Goal: Task Accomplishment & Management: Use online tool/utility

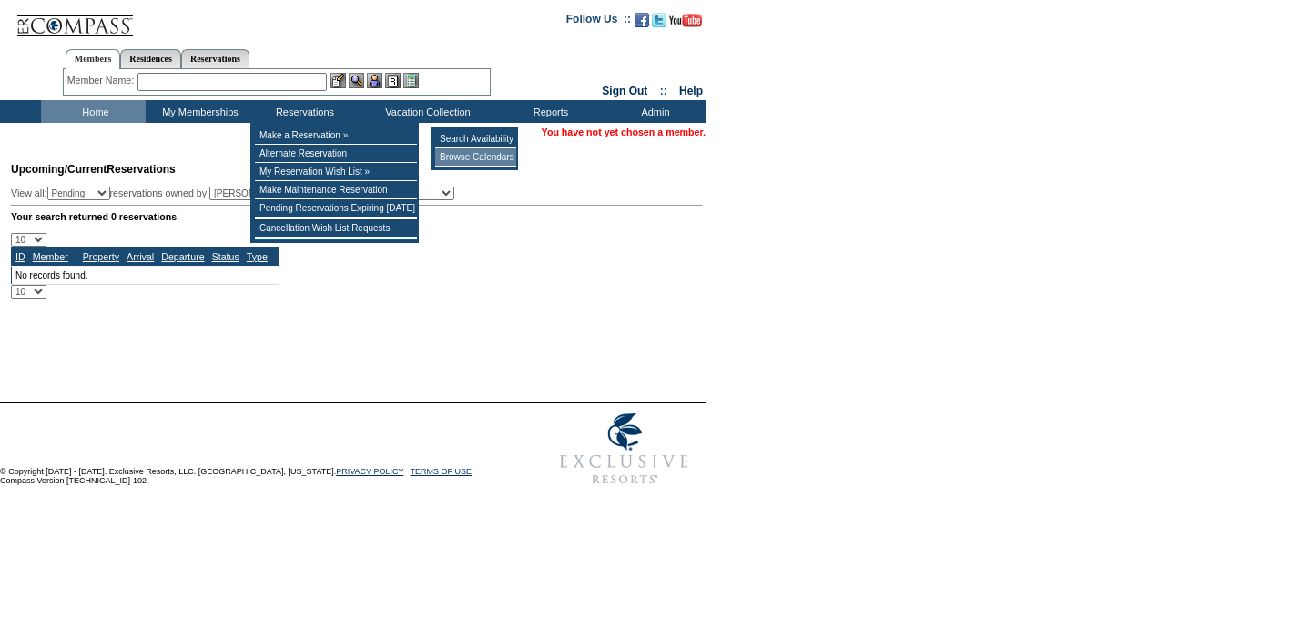
click at [459, 157] on td "Browse Calendars" at bounding box center [475, 157] width 81 height 18
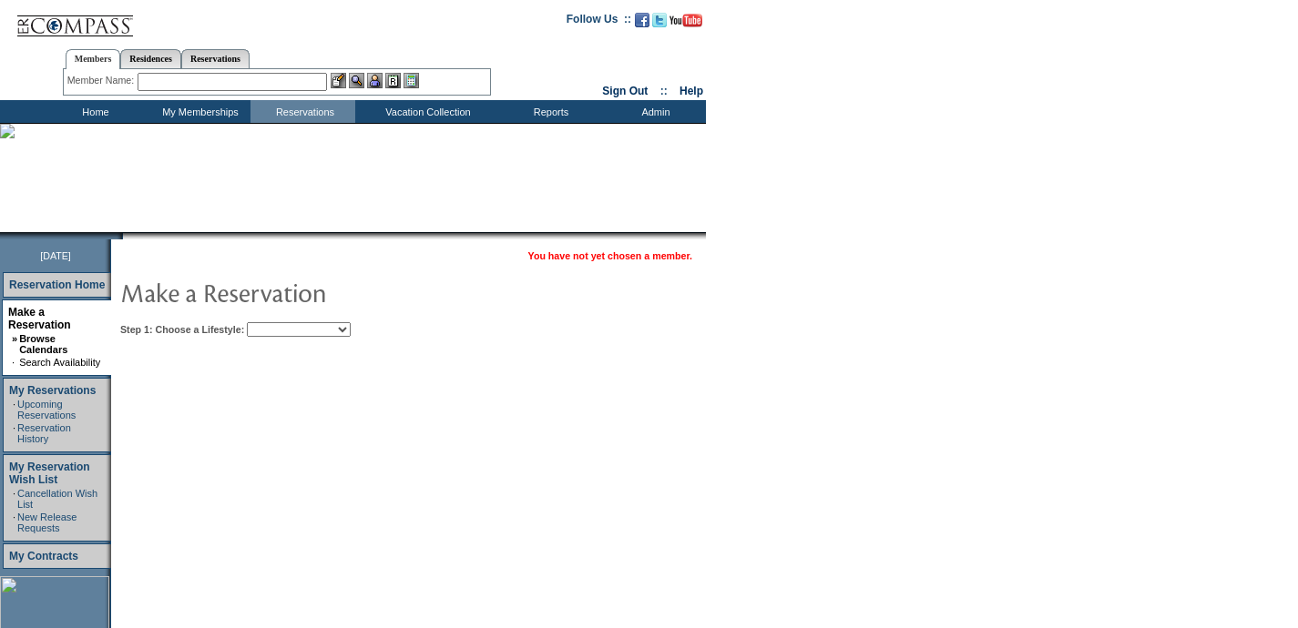
click at [301, 333] on select "Beach Leisure Metropolitan Mountain OIAL for Adventure OIAL for Couples OIAL fo…" at bounding box center [299, 329] width 104 height 15
click at [278, 322] on select "Beach Leisure Metropolitan Mountain OIAL for Adventure OIAL for Couples OIAL fo…" at bounding box center [299, 329] width 104 height 15
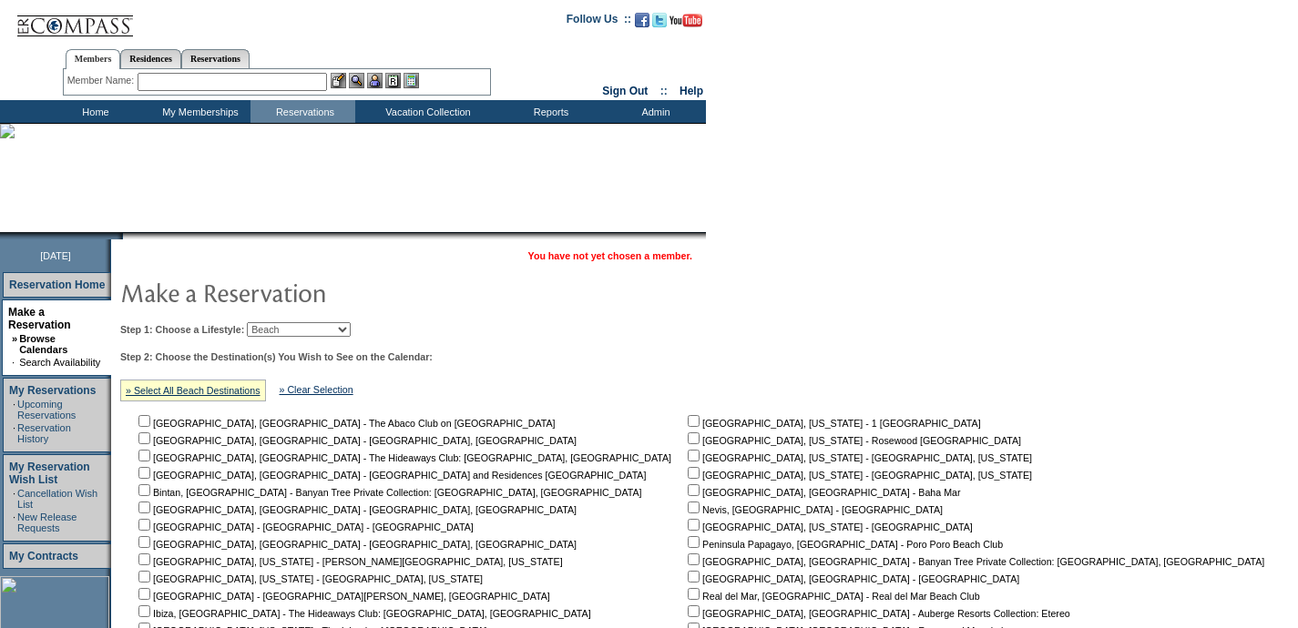
click at [294, 311] on table "You have not yet chosen a member. Step 1: Choose a Lifestyle: Beach Leisure Met…" at bounding box center [696, 596] width 1170 height 713
click at [293, 325] on select "Beach Leisure Metropolitan Mountain OIAL for Adventure OIAL for Couples OIAL fo…" at bounding box center [299, 329] width 104 height 15
select select "Leisure"
click at [278, 322] on select "Beach Leisure Metropolitan Mountain OIAL for Adventure OIAL for Couples OIAL fo…" at bounding box center [299, 329] width 104 height 15
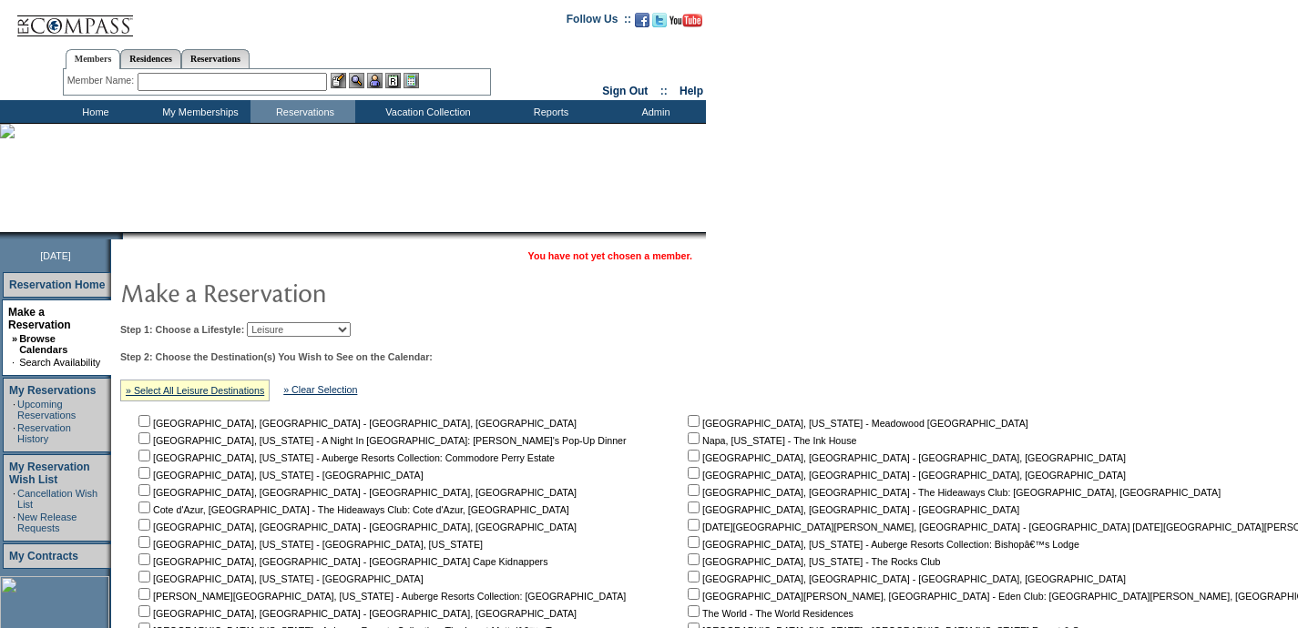
scroll to position [292, 0]
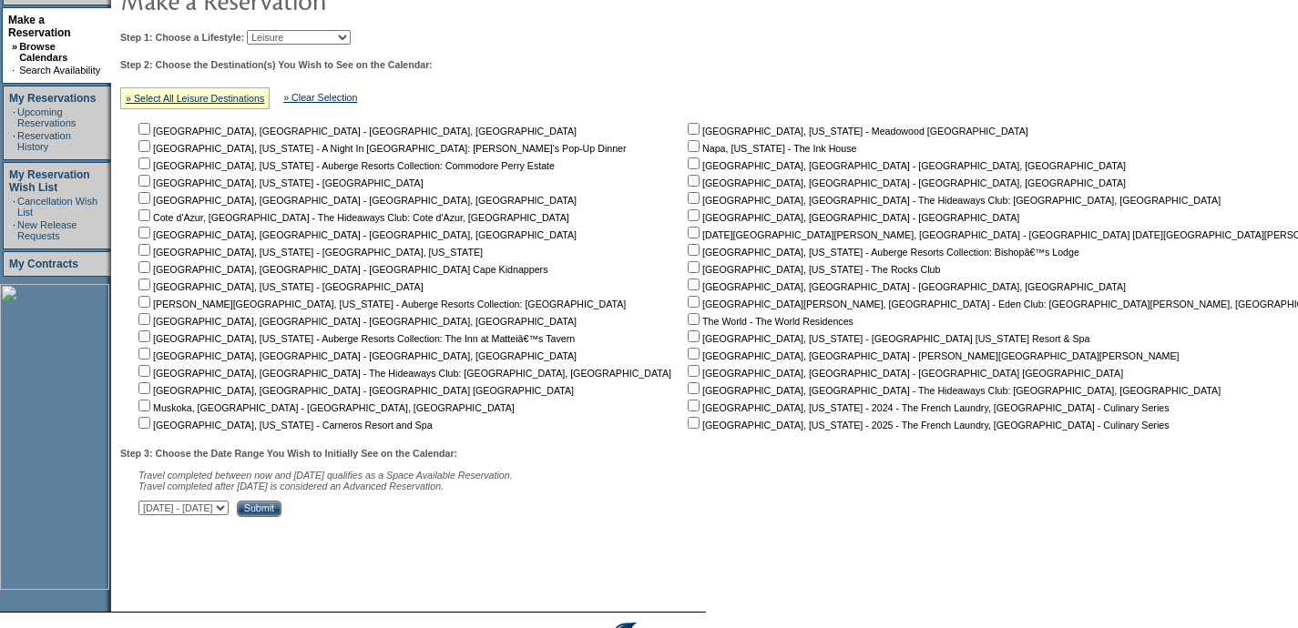
click at [688, 360] on input "checkbox" at bounding box center [694, 354] width 12 height 12
checkbox input "true"
click at [688, 374] on input "checkbox" at bounding box center [694, 371] width 12 height 12
checkbox input "true"
click at [229, 512] on select "[DATE] - [DATE] [DATE] - [DATE] [DATE] - [DATE] [DATE] - [DATE] [DATE] - [DATE]…" at bounding box center [183, 508] width 90 height 15
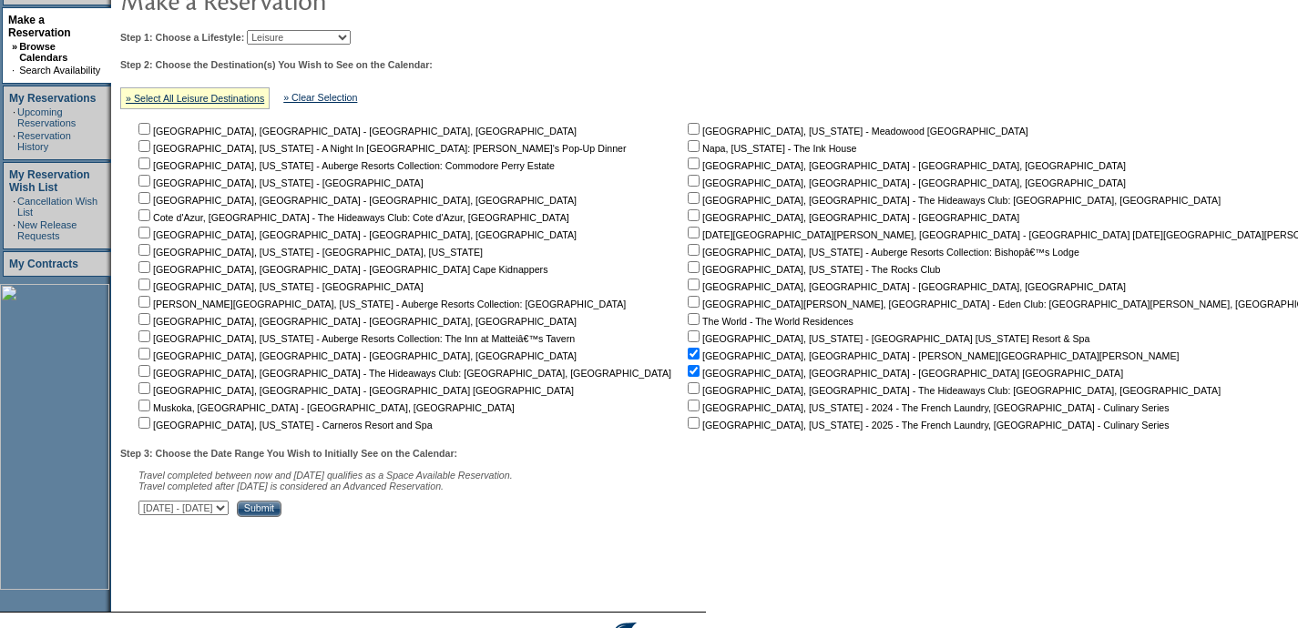
select select "[DATE]|[DATE]"
click at [148, 505] on select "[DATE] - [DATE] [DATE] - [DATE] [DATE] - [DATE] [DATE] - [DATE] [DATE] - [DATE]…" at bounding box center [183, 508] width 90 height 15
click at [281, 517] on input "Submit" at bounding box center [259, 509] width 45 height 16
